Goal: Communication & Community: Answer question/provide support

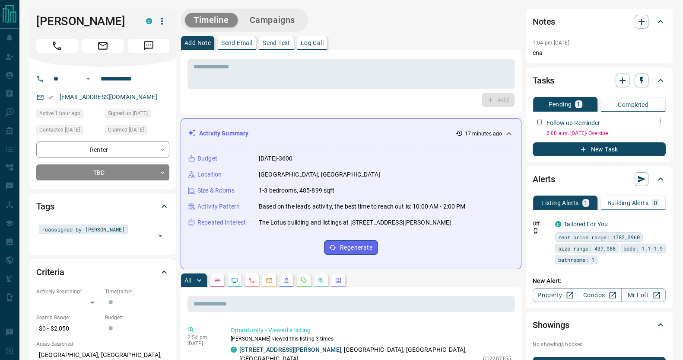
click at [547, 123] on p "Follow up Reminder" at bounding box center [574, 122] width 54 height 9
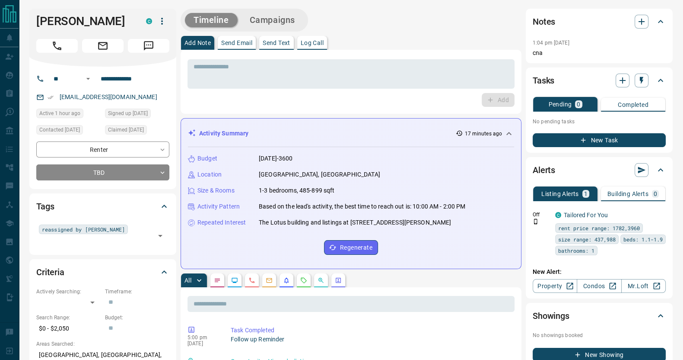
click at [246, 45] on p "Send Email" at bounding box center [236, 43] width 31 height 6
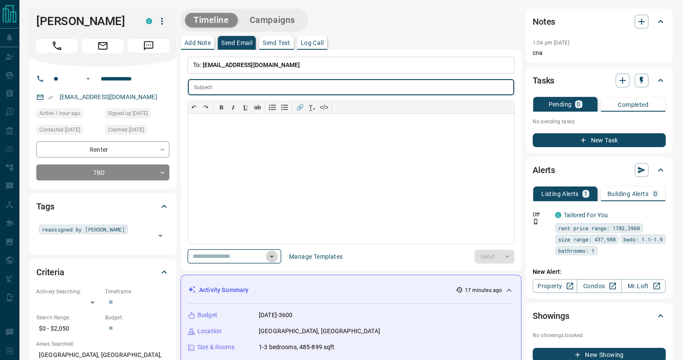
click at [277, 251] on icon "Open" at bounding box center [272, 256] width 10 height 10
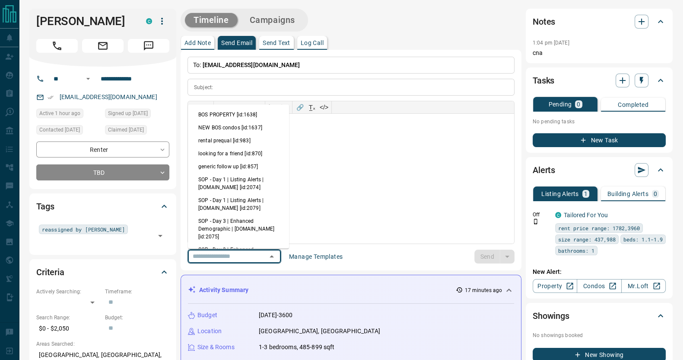
click at [231, 125] on li "NEW BOS condos [id:1637]" at bounding box center [238, 127] width 101 height 13
type input "**********"
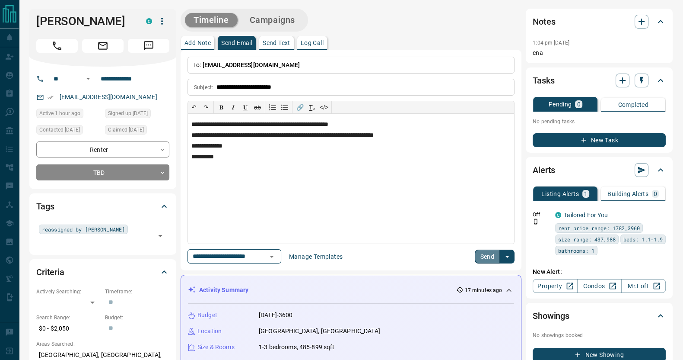
click at [484, 262] on button "Send" at bounding box center [488, 256] width 26 height 14
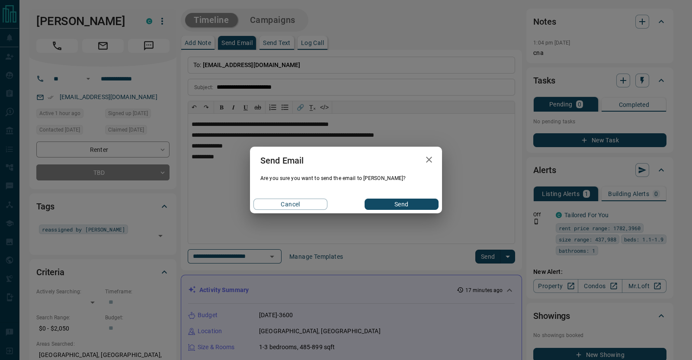
click at [381, 201] on button "Send" at bounding box center [401, 203] width 74 height 11
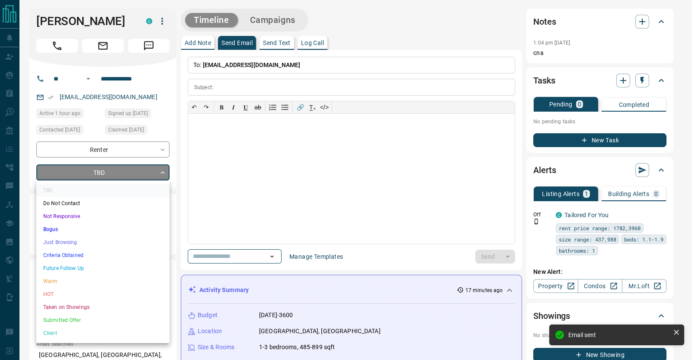
click at [151, 242] on li "Just Browsing" at bounding box center [102, 242] width 133 height 13
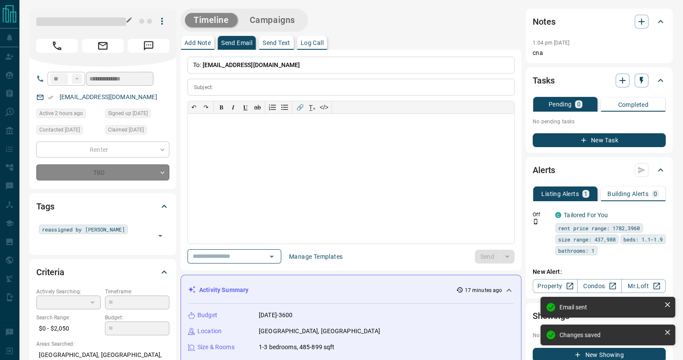
type input "*"
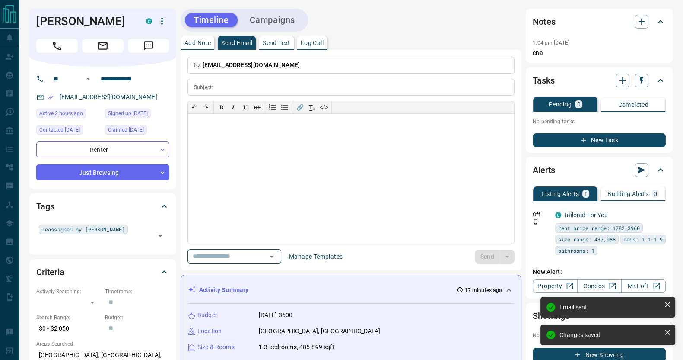
click at [199, 46] on p "Add Note" at bounding box center [198, 43] width 26 height 6
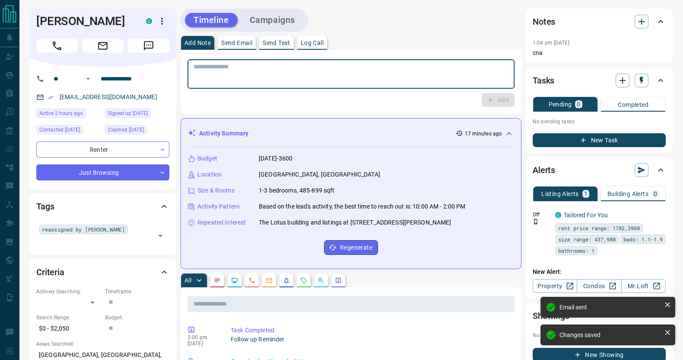
click at [246, 73] on textarea at bounding box center [351, 74] width 315 height 22
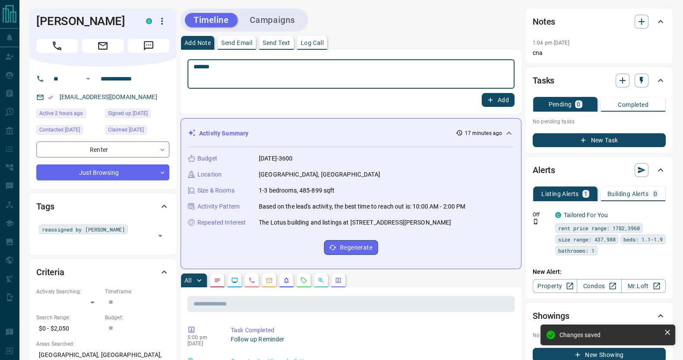
type textarea "*******"
click at [482, 93] on button "Add" at bounding box center [498, 100] width 33 height 14
